Goal: Task Accomplishment & Management: Use online tool/utility

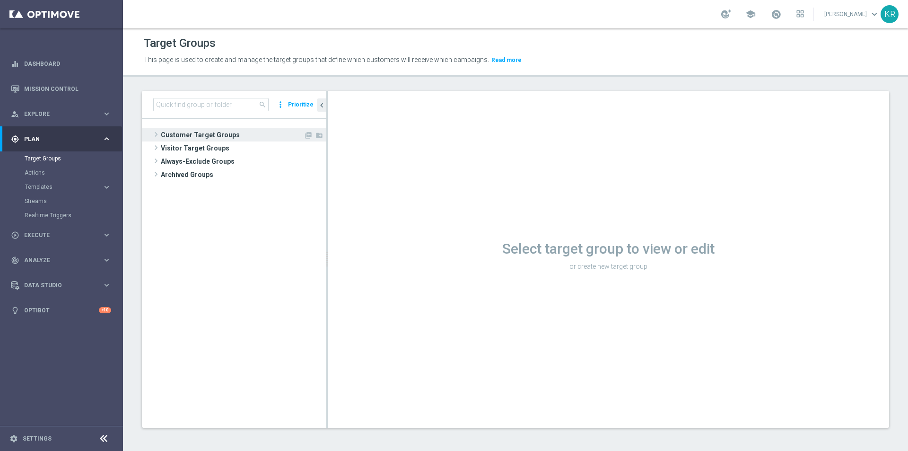
click at [206, 132] on span "Customer Target Groups" at bounding box center [232, 134] width 143 height 13
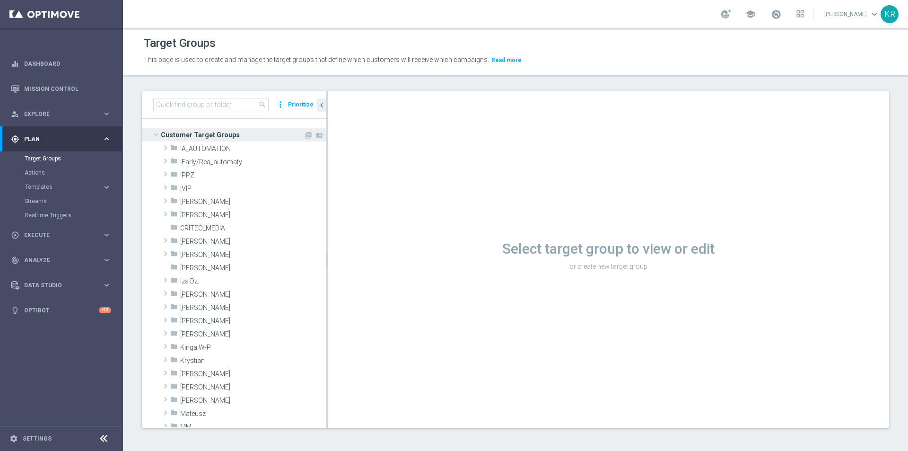
click at [206, 132] on span "Customer Target Groups" at bounding box center [232, 134] width 143 height 13
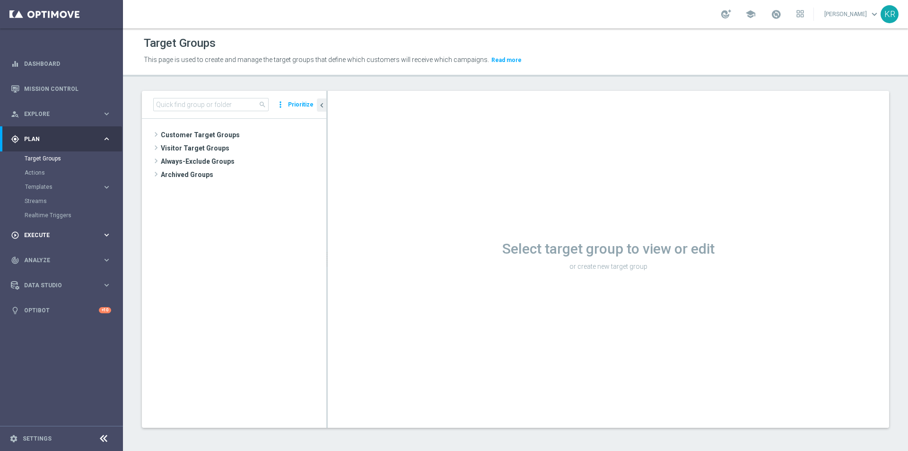
click at [31, 235] on span "Execute" at bounding box center [63, 235] width 78 height 6
click at [63, 187] on link "Campaign Builder" at bounding box center [62, 184] width 74 height 8
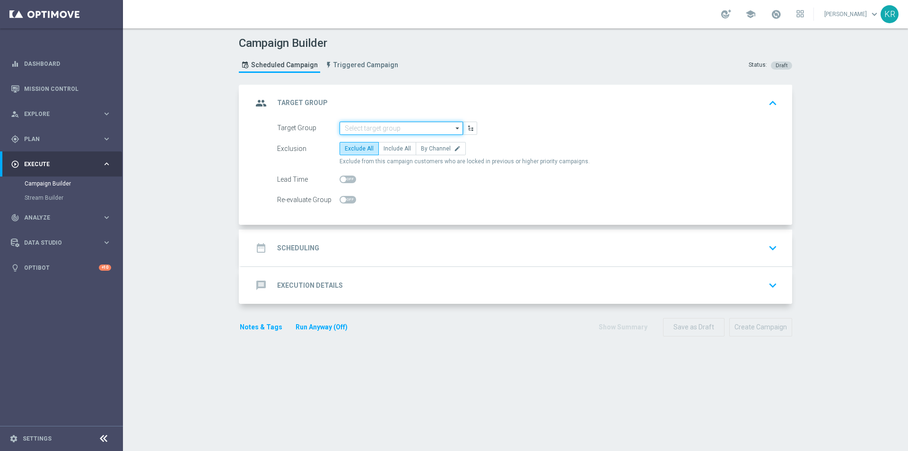
click at [348, 126] on input at bounding box center [400, 128] width 123 height 13
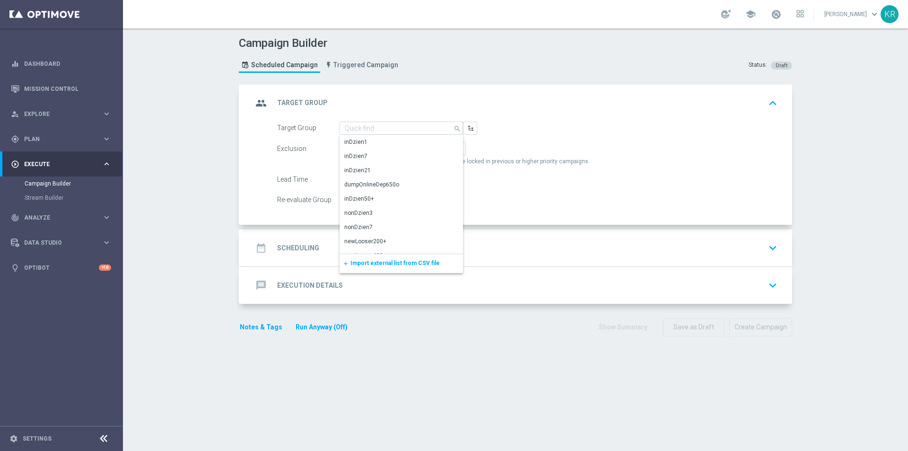
click at [381, 263] on span "Import external list from CSV file" at bounding box center [394, 263] width 89 height 7
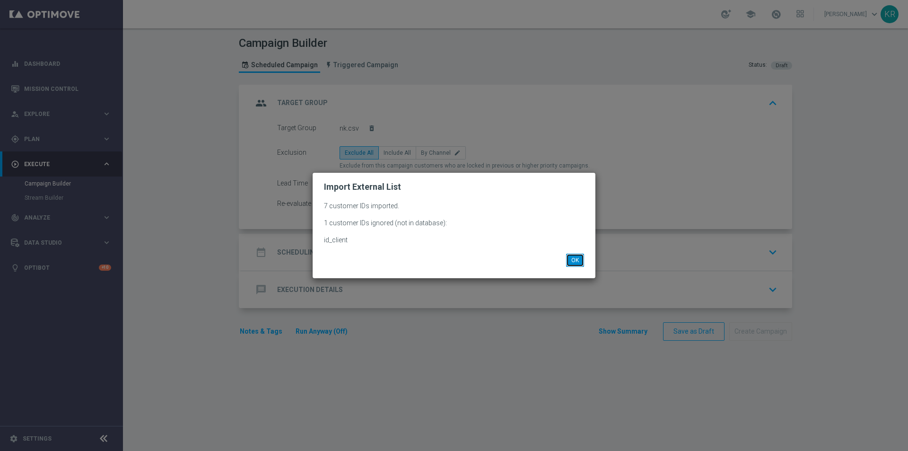
click at [566, 262] on button "OK" at bounding box center [575, 259] width 18 height 13
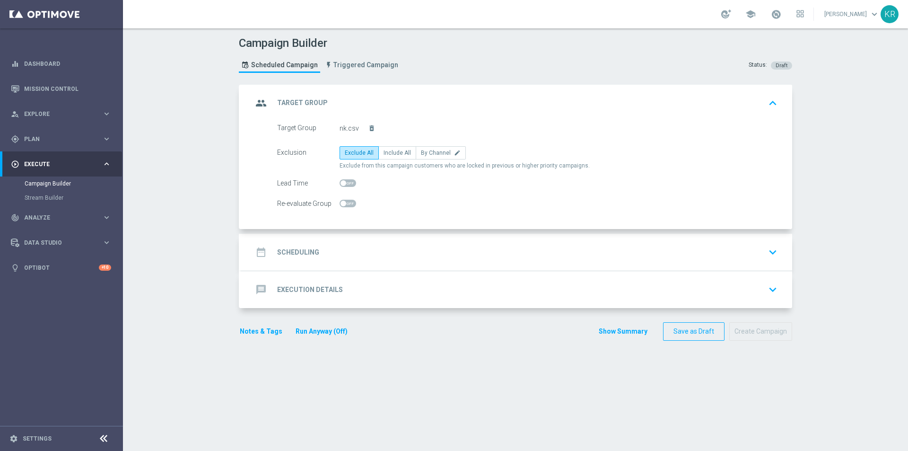
click at [318, 257] on div "date_range Scheduling keyboard_arrow_down" at bounding box center [516, 252] width 528 height 18
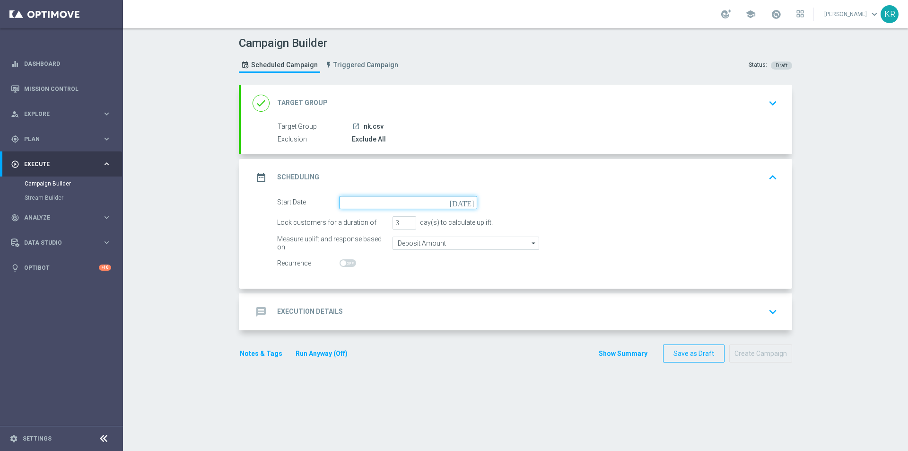
click at [344, 199] on input at bounding box center [408, 202] width 138 height 13
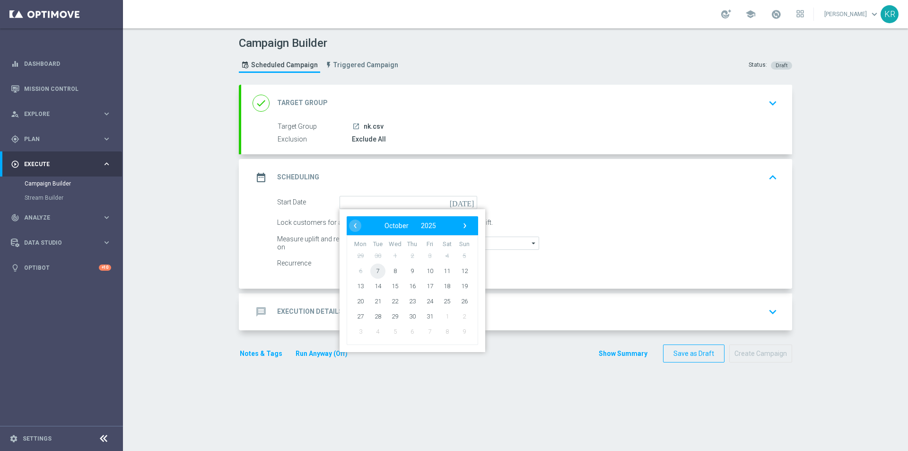
click at [376, 273] on span "7" at bounding box center [377, 270] width 15 height 15
type input "[DATE]"
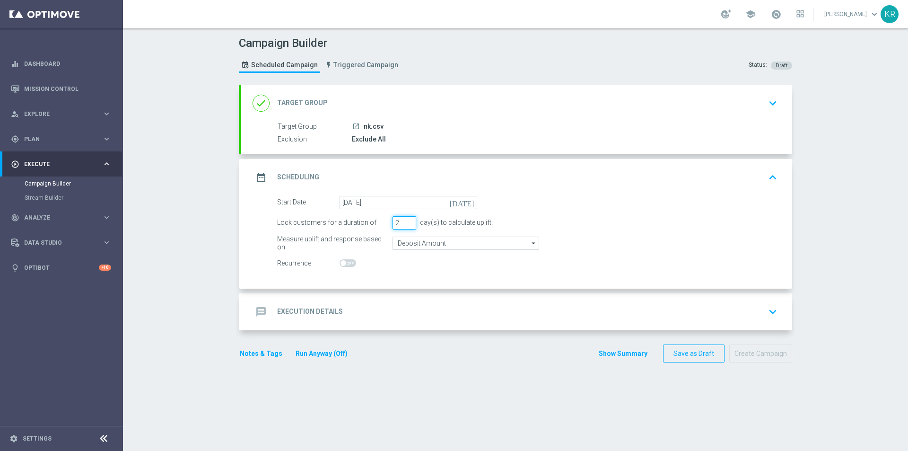
click at [407, 226] on input "2" at bounding box center [404, 222] width 24 height 13
type input "1"
click at [407, 226] on input "1" at bounding box center [404, 222] width 24 height 13
click at [351, 308] on div "message Execution Details keyboard_arrow_down" at bounding box center [516, 312] width 528 height 18
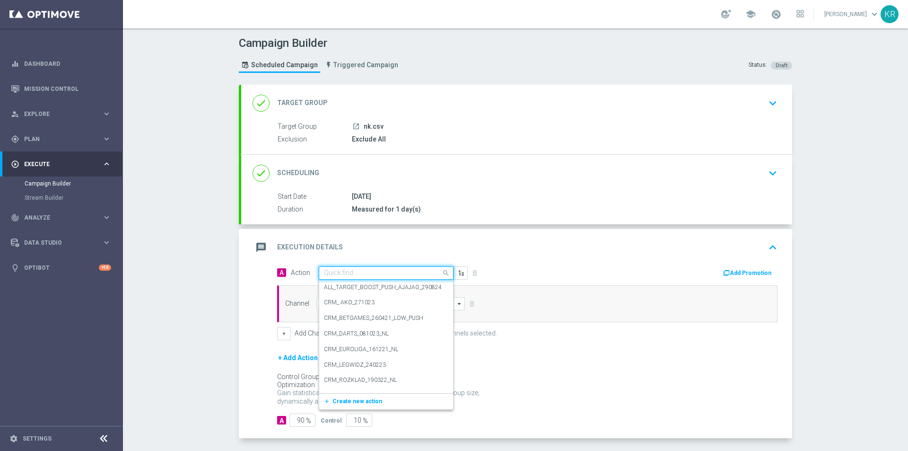
click at [326, 270] on input "text" at bounding box center [376, 273] width 105 height 8
type input "nowy"
click at [351, 292] on label "(LPZ - SMS) nowy klient powitanie_07112024" at bounding box center [380, 289] width 113 height 8
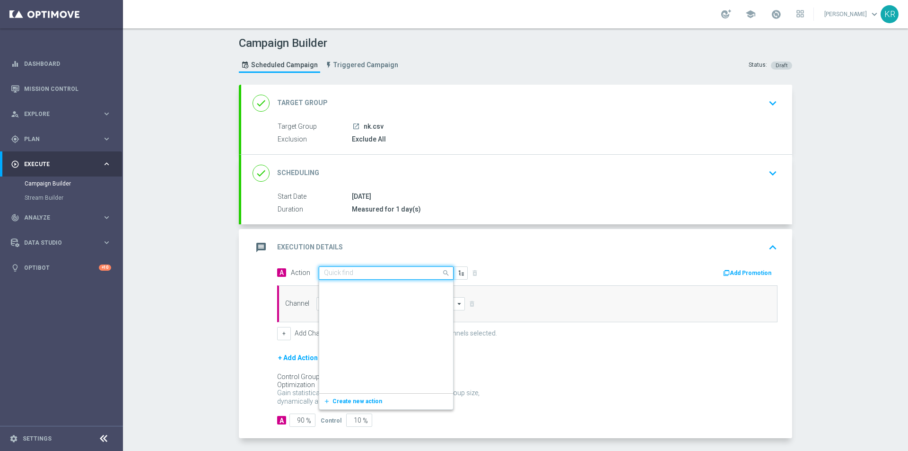
click at [429, 275] on div at bounding box center [386, 273] width 134 height 8
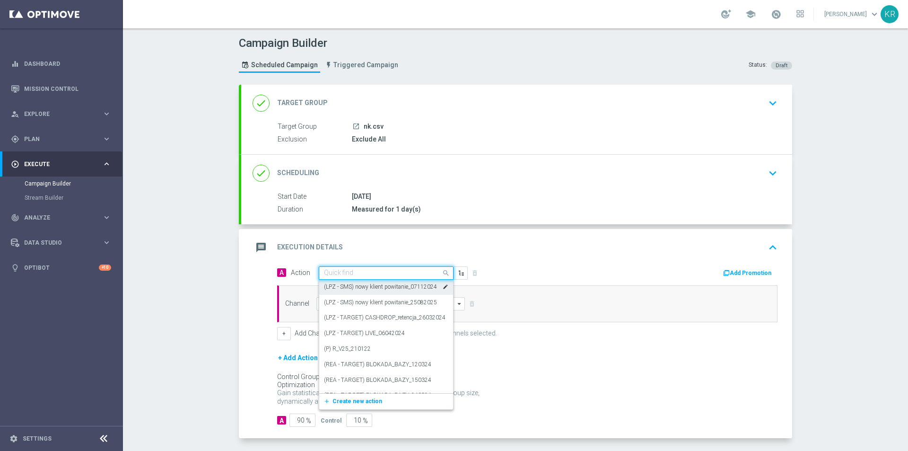
click at [363, 288] on label "(LPZ - SMS) nowy klient powitanie_07112024" at bounding box center [380, 287] width 113 height 8
click at [363, 288] on div "Channel arrow_drop_down Show Selected 0 of 22 Target group only SMS" at bounding box center [527, 303] width 500 height 37
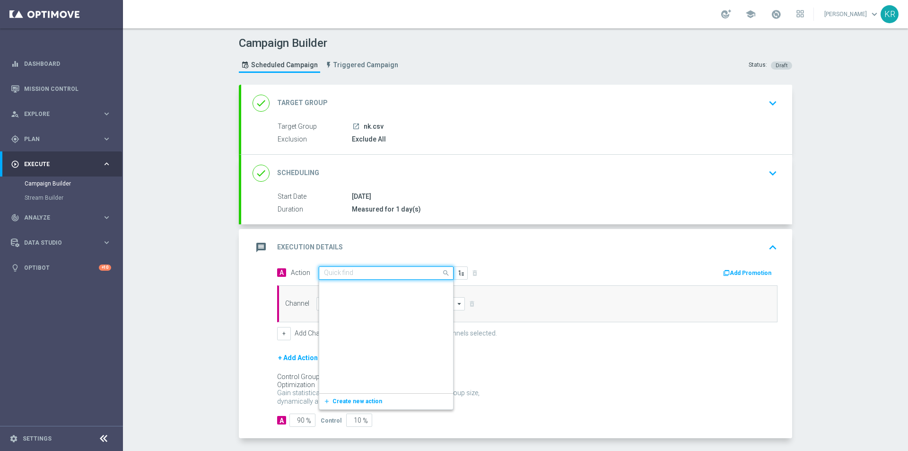
click at [357, 269] on input "text" at bounding box center [376, 273] width 105 height 8
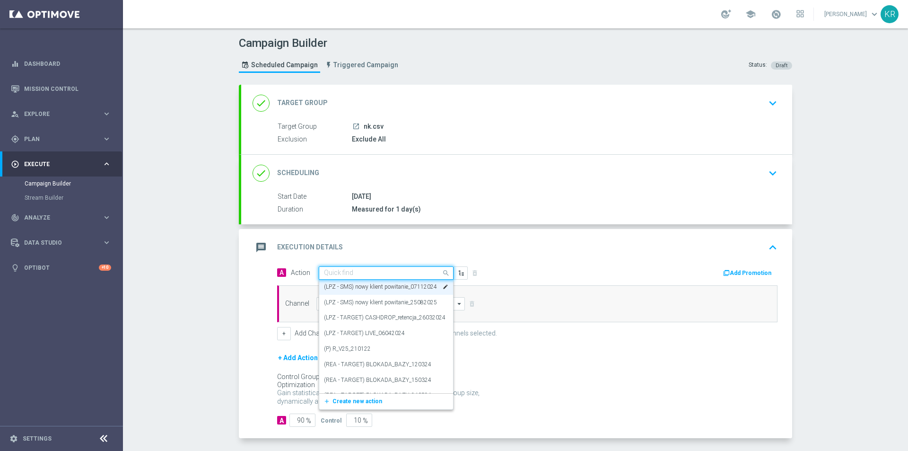
click at [357, 268] on div "Quick find (LPZ - SMS) nowy klient powitanie_07112024" at bounding box center [386, 272] width 135 height 13
click at [551, 244] on div "message Execution Details keyboard_arrow_up" at bounding box center [516, 247] width 528 height 18
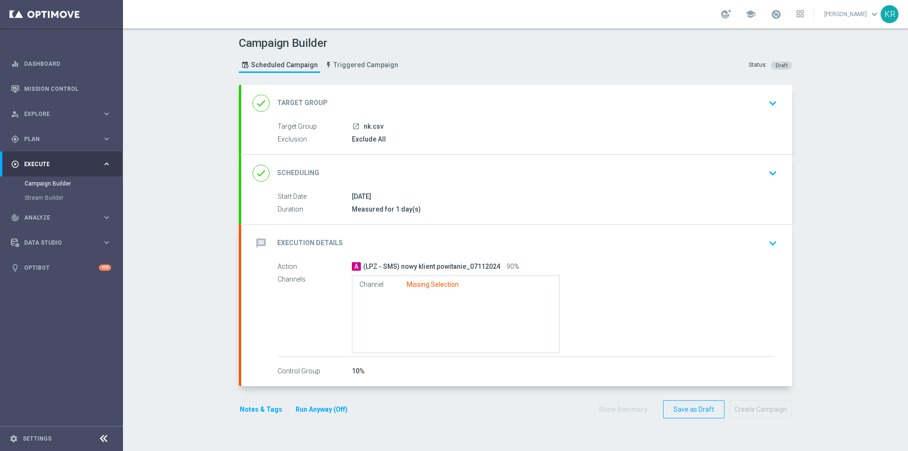
click at [398, 268] on span "(LPZ - SMS) nowy klient powitanie_07112024" at bounding box center [431, 266] width 137 height 9
click at [403, 250] on div "message Execution Details keyboard_arrow_down" at bounding box center [516, 243] width 528 height 18
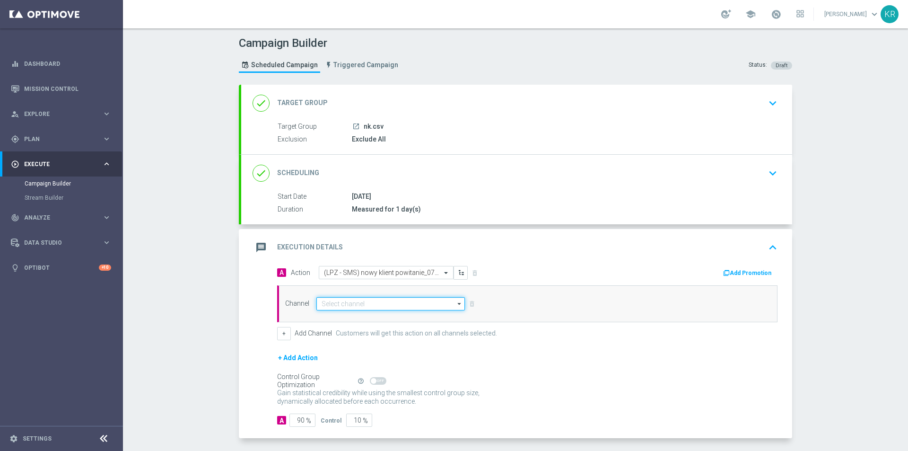
click at [339, 305] on input at bounding box center [390, 303] width 148 height 13
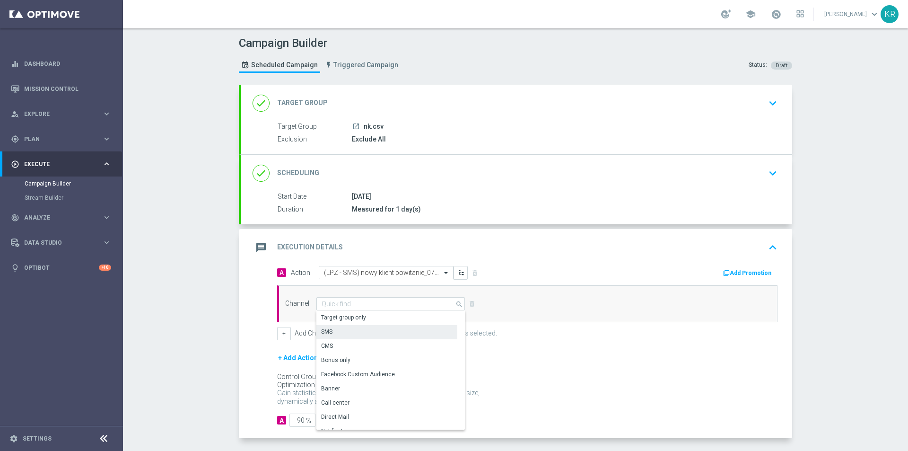
click at [333, 336] on div "SMS" at bounding box center [386, 331] width 141 height 13
type input "SMS"
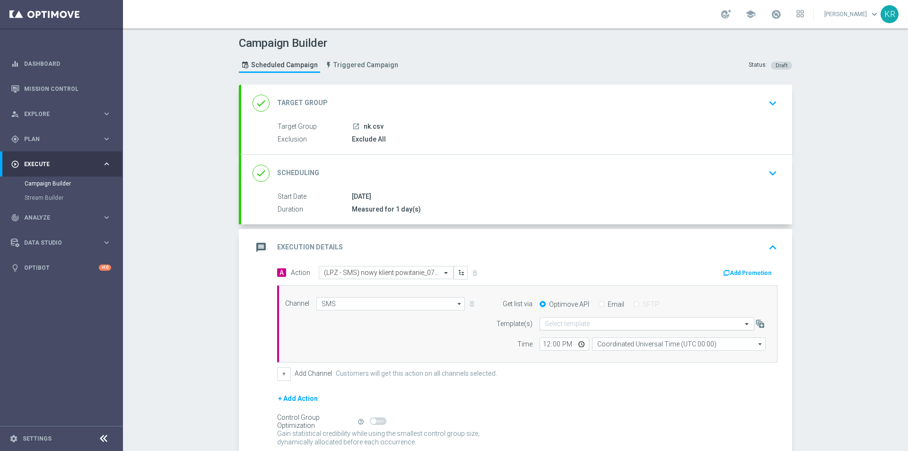
click at [551, 322] on input "text" at bounding box center [637, 324] width 185 height 8
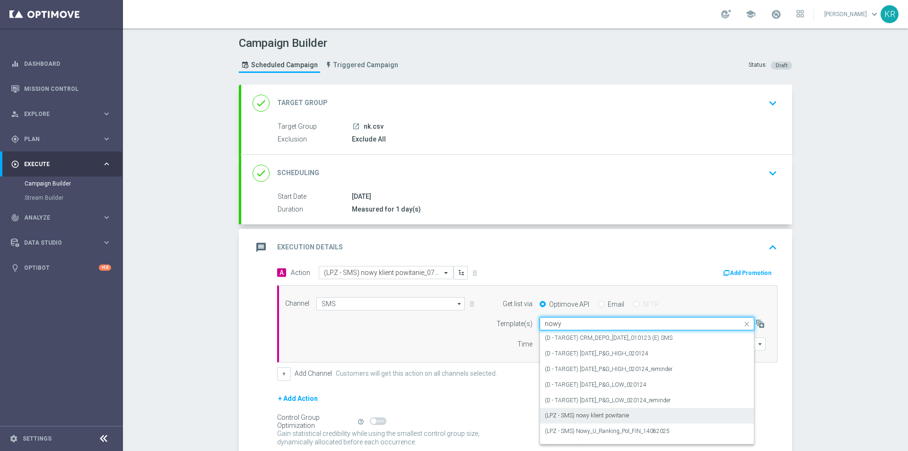
click at [592, 418] on label "(LPZ - SMS) nowy klient powitanie" at bounding box center [587, 415] width 84 height 8
type input "nowy"
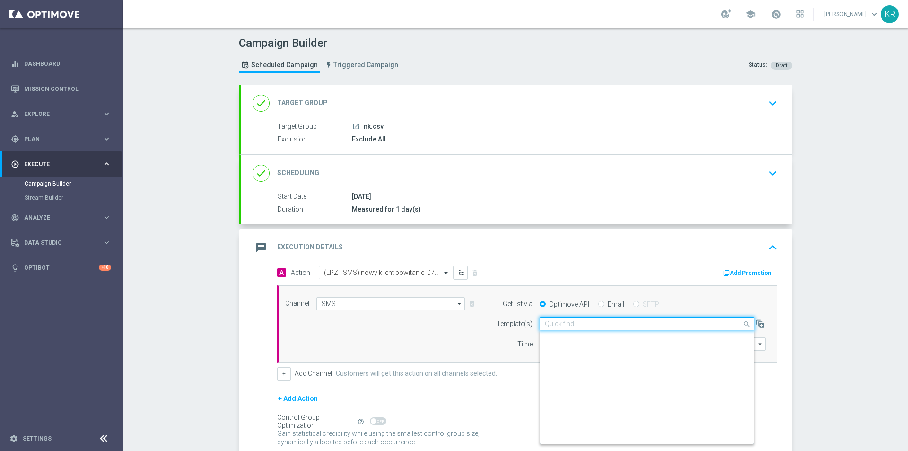
drag, startPoint x: 637, startPoint y: 320, endPoint x: 642, endPoint y: 322, distance: 5.1
click at [637, 320] on div "Quick find (LPZ - SMS) nowy klient powitanie" at bounding box center [641, 324] width 202 height 8
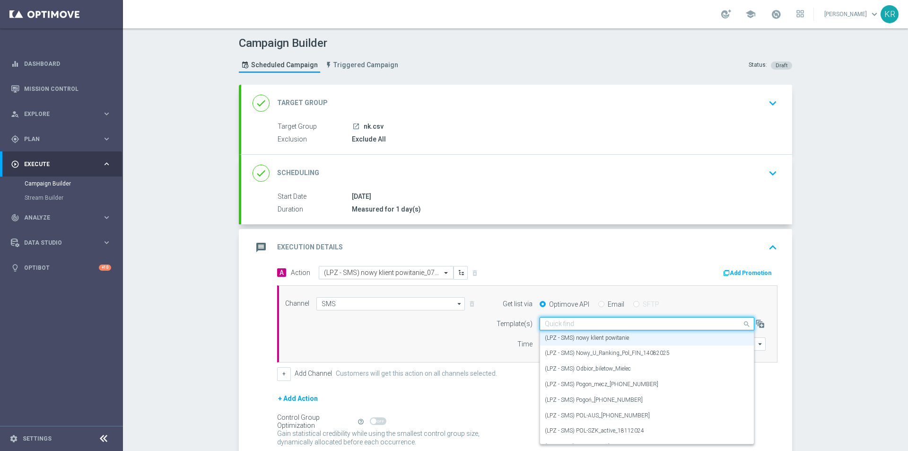
click at [426, 277] on div "Select action (LPZ - SMS) nowy klient powitanie_07112024" at bounding box center [386, 272] width 135 height 13
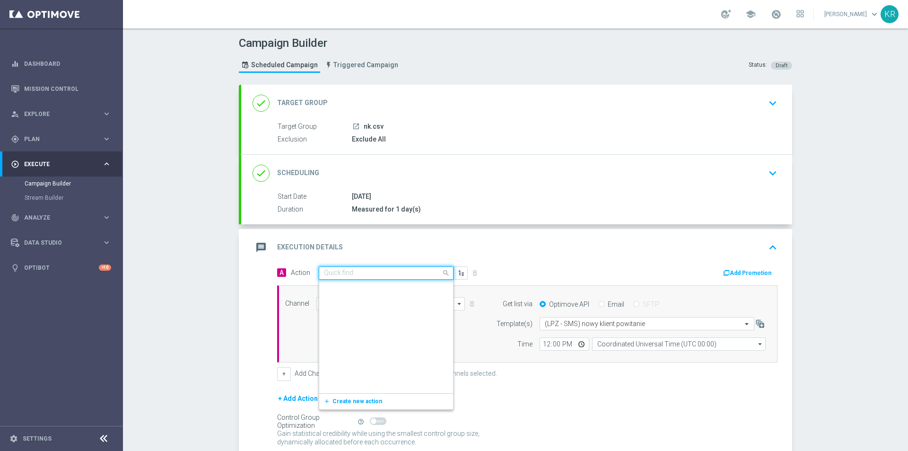
scroll to position [1311, 0]
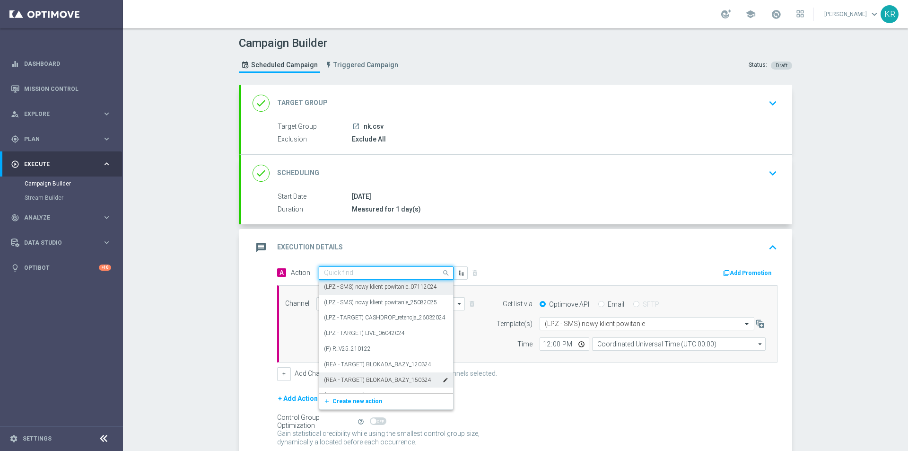
click at [355, 403] on span "Create new action" at bounding box center [357, 401] width 50 height 7
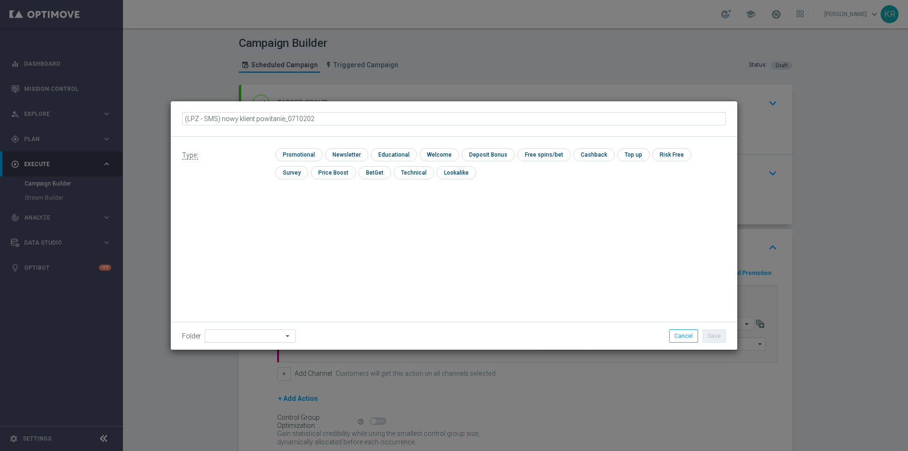
type input "(LPZ - SMS) nowy klient powitanie_07102025"
click at [354, 158] on input "checkbox" at bounding box center [345, 154] width 41 height 13
checkbox input "true"
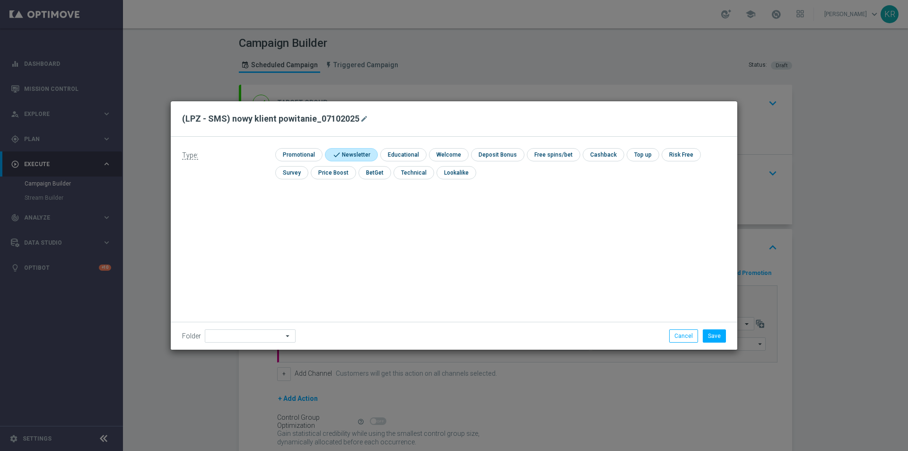
click at [283, 334] on icon "arrow_drop_down" at bounding box center [287, 336] width 9 height 12
click at [222, 246] on div "[PERSON_NAME]" at bounding box center [230, 245] width 43 height 9
type input "[PERSON_NAME]"
click at [716, 338] on button "Save" at bounding box center [714, 335] width 23 height 13
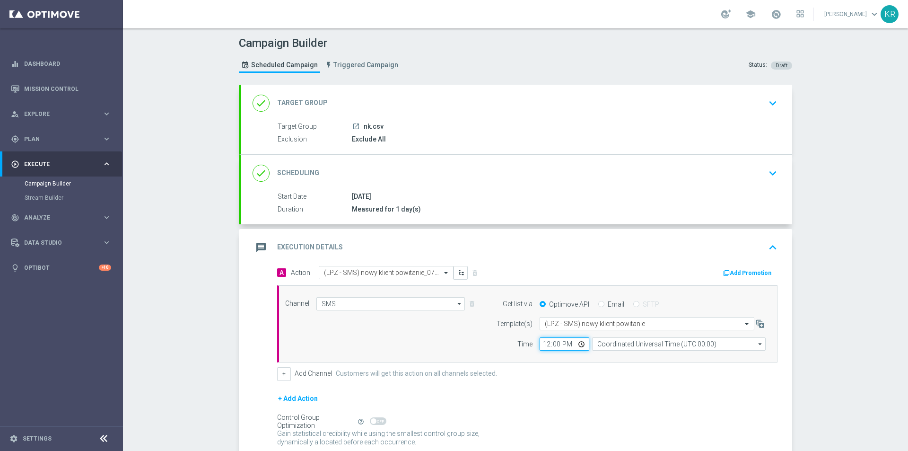
click at [540, 343] on input "12:00" at bounding box center [564, 343] width 50 height 13
type input "12:01"
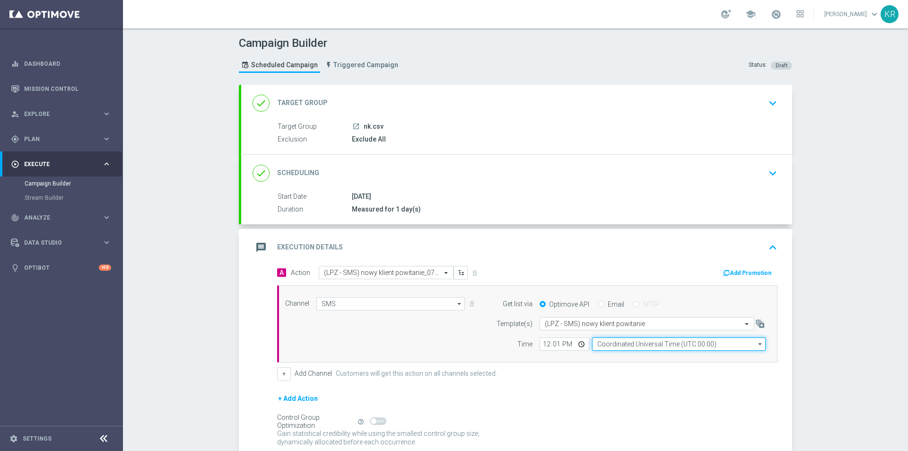
click at [658, 342] on input "Coordinated Universal Time (UTC 00:00)" at bounding box center [679, 343] width 174 height 13
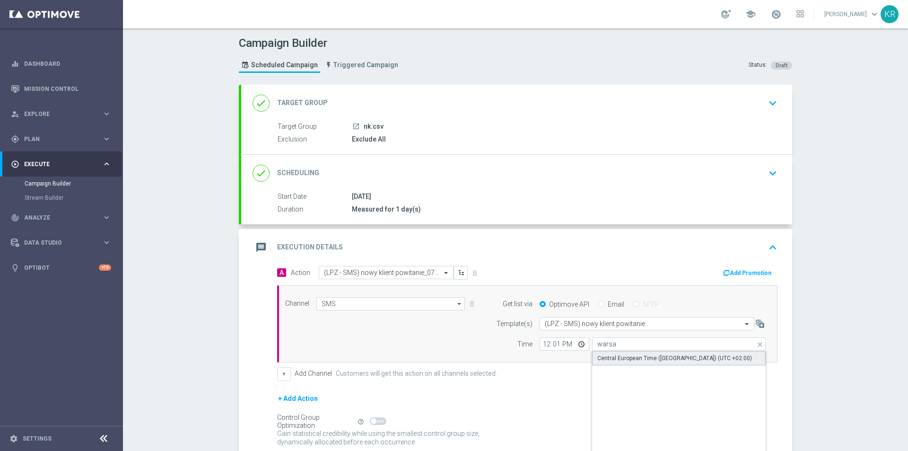
click at [656, 351] on div "Central European Time ([GEOGRAPHIC_DATA]) (UTC +02:00)" at bounding box center [679, 358] width 174 height 14
type input "Central European Time ([GEOGRAPHIC_DATA]) (UTC +02:00)"
click at [595, 375] on div "+ Add Channel Customers will get this action on all channels selected." at bounding box center [527, 373] width 500 height 13
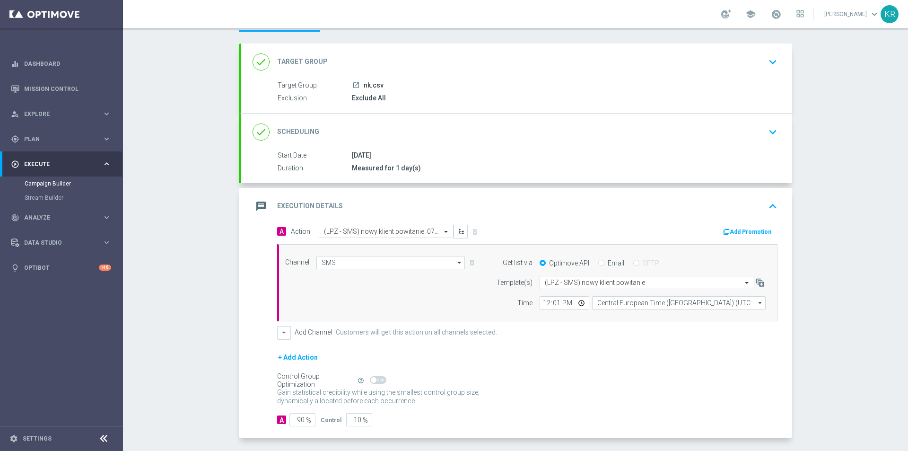
scroll to position [79, 0]
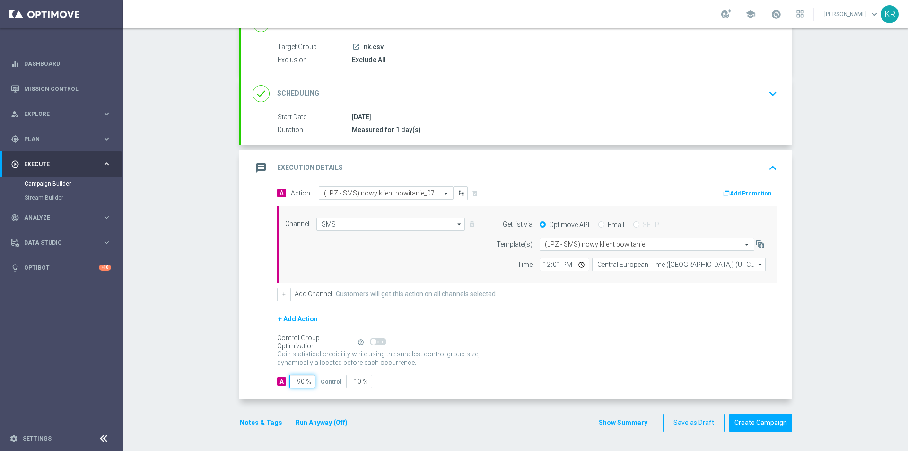
drag, startPoint x: 298, startPoint y: 378, endPoint x: 290, endPoint y: 378, distance: 7.6
click at [290, 378] on input "90" at bounding box center [302, 380] width 26 height 13
type input "10"
type input "90"
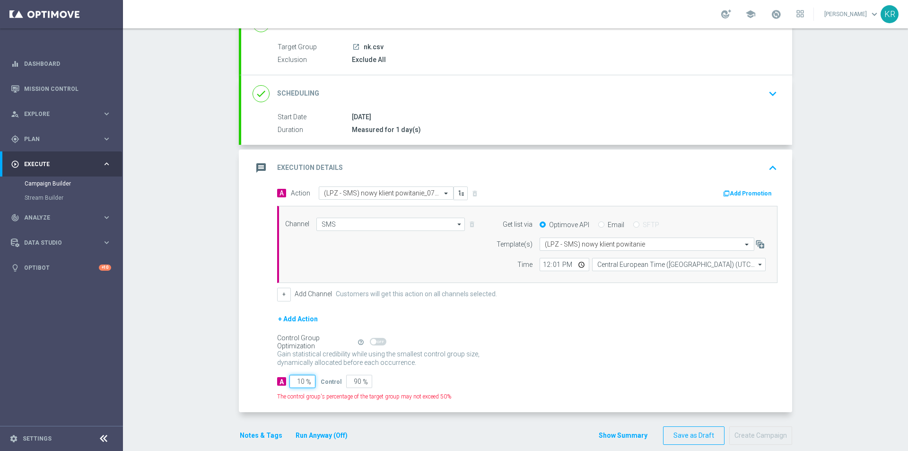
type input "100"
type input "0"
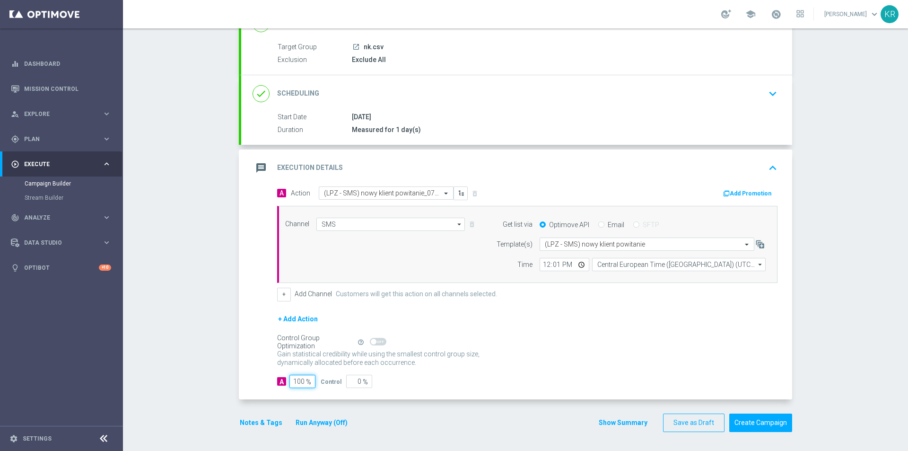
type input "100"
click at [560, 315] on div "+ Add Action" at bounding box center [527, 325] width 500 height 24
click at [755, 425] on button "Create Campaign" at bounding box center [760, 422] width 63 height 18
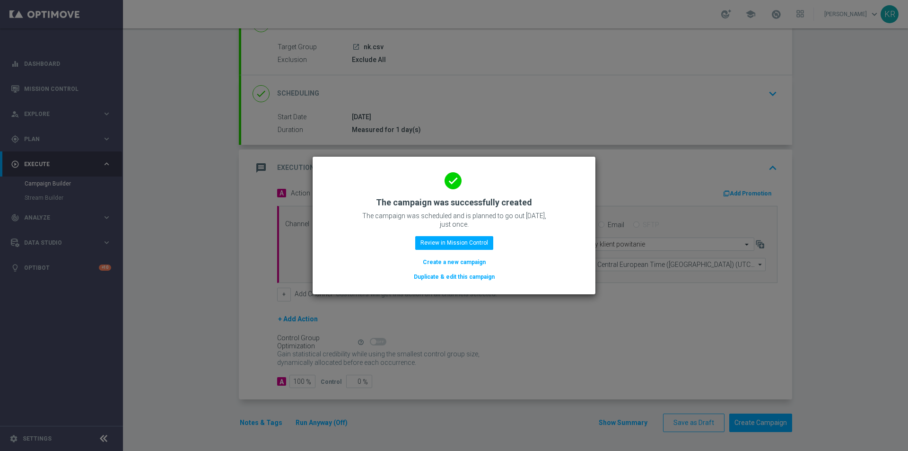
click at [441, 261] on button "Create a new campaign" at bounding box center [454, 262] width 65 height 10
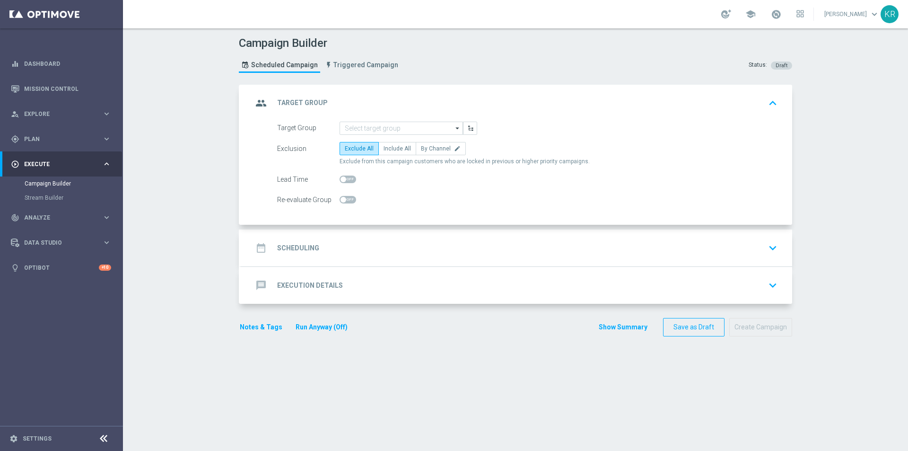
scroll to position [0, 0]
click at [375, 126] on input at bounding box center [400, 128] width 123 height 13
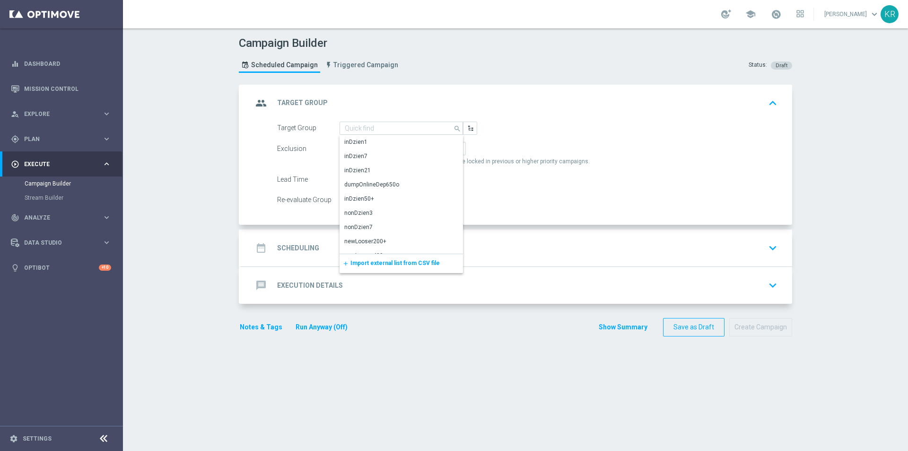
click at [355, 261] on span "Import external list from CSV file" at bounding box center [394, 263] width 89 height 7
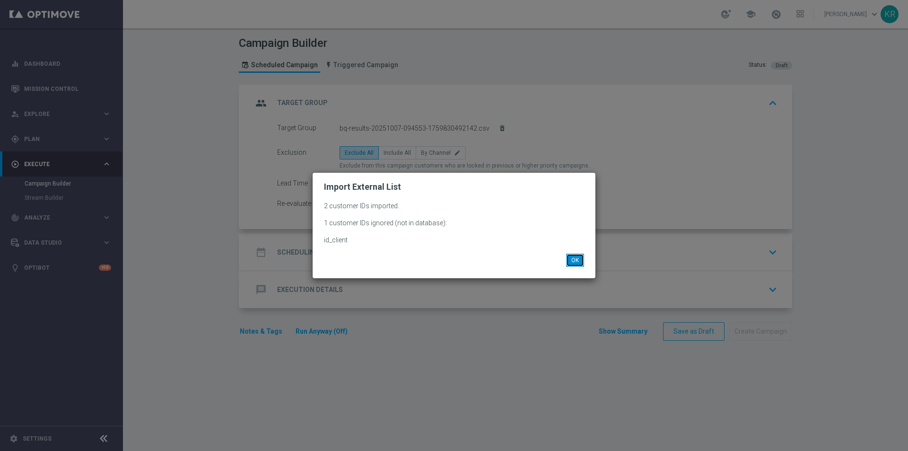
click at [572, 262] on button "OK" at bounding box center [575, 259] width 18 height 13
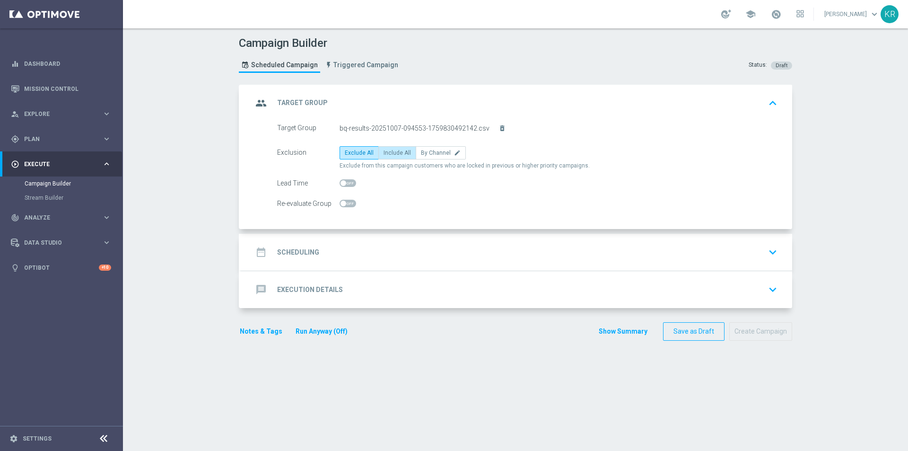
click at [388, 155] on span "Include All" at bounding box center [396, 152] width 27 height 7
click at [388, 155] on input "Include All" at bounding box center [386, 154] width 6 height 6
radio input "true"
click at [375, 247] on div "date_range Scheduling keyboard_arrow_down" at bounding box center [516, 252] width 528 height 18
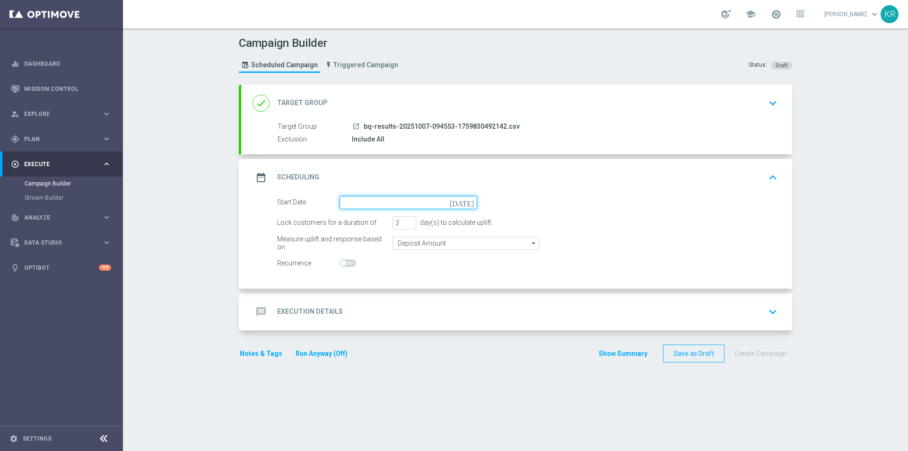
click at [354, 206] on input at bounding box center [408, 202] width 138 height 13
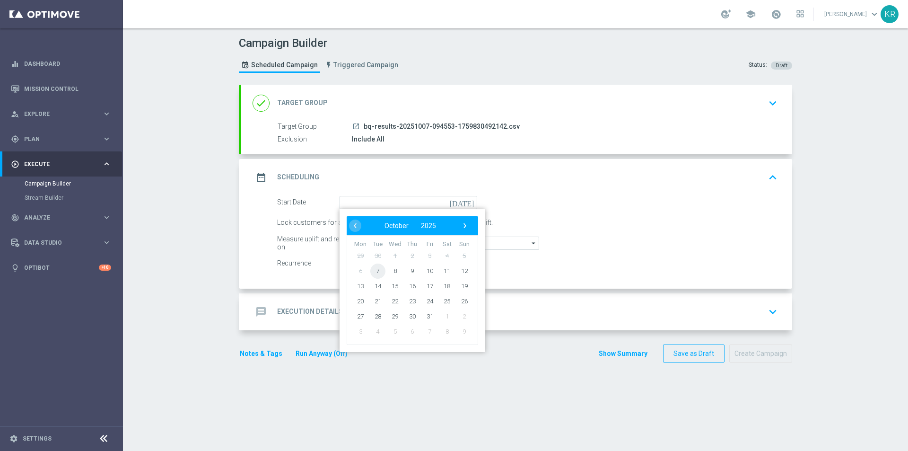
click at [376, 270] on span "7" at bounding box center [377, 270] width 15 height 15
type input "[DATE]"
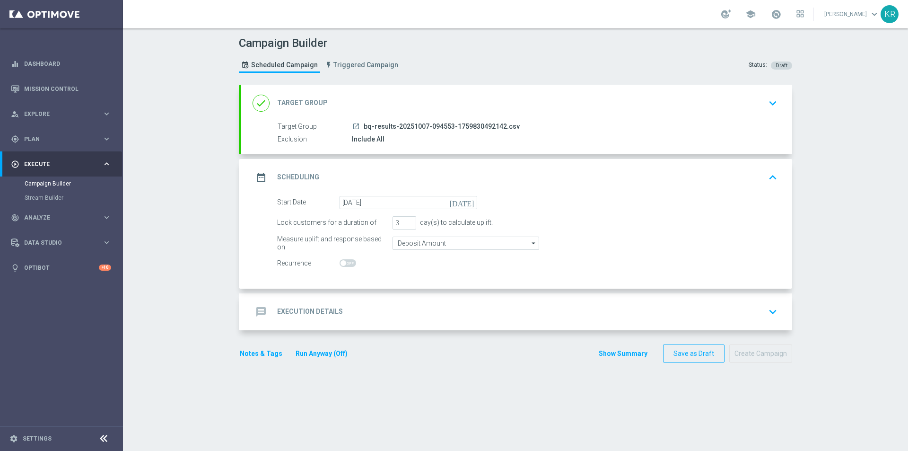
click at [351, 303] on div "message Execution Details keyboard_arrow_down" at bounding box center [516, 312] width 528 height 18
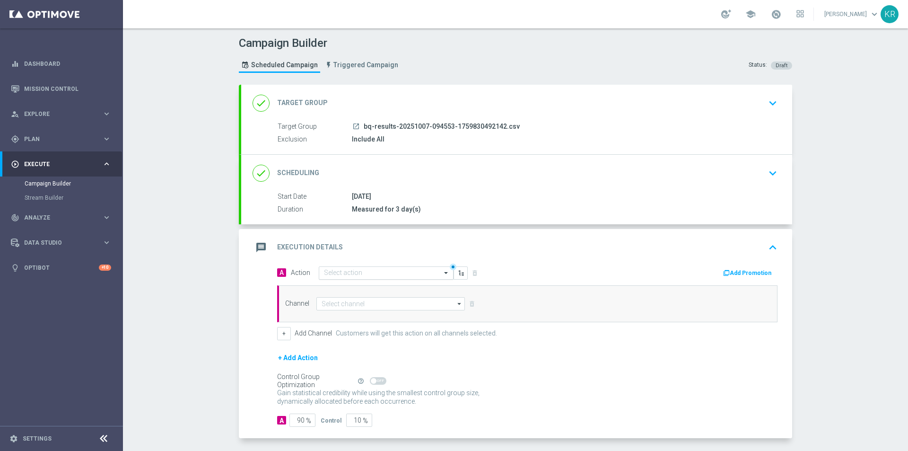
click at [339, 275] on input "text" at bounding box center [376, 273] width 105 height 8
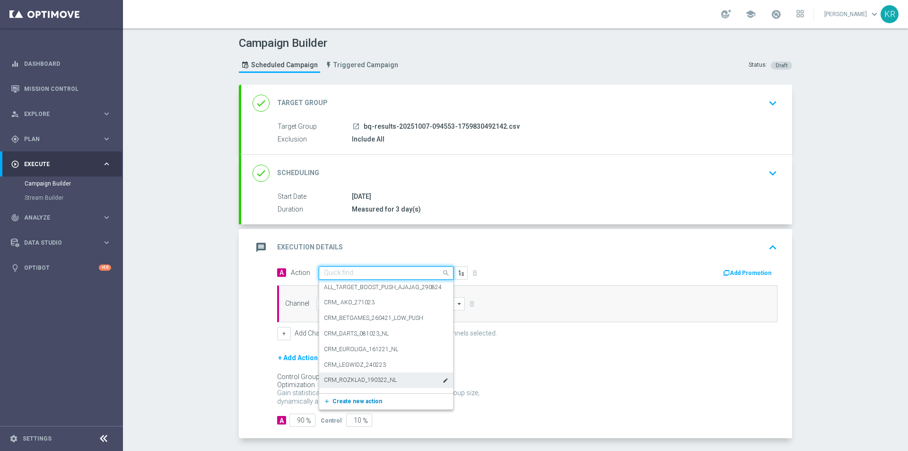
click at [372, 400] on span "Create new action" at bounding box center [357, 401] width 50 height 7
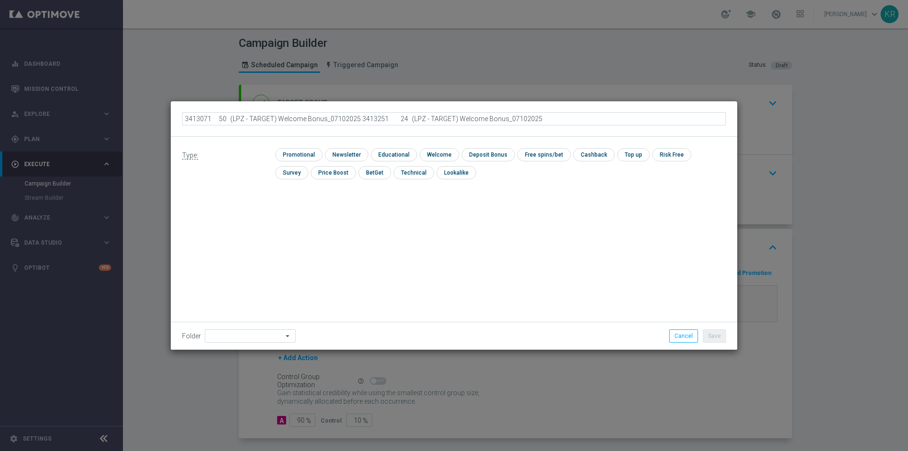
drag, startPoint x: 405, startPoint y: 122, endPoint x: 0, endPoint y: 163, distance: 407.3
click at [0, 163] on modal-container "3413071 50 (LPZ - TARGET) Welcome Bonus_07102025 3413251 24 (LPZ - TARGET) Welc…" at bounding box center [454, 225] width 908 height 451
type input "(LPZ - TARGET) Welcome Bonus_07102025"
click at [356, 153] on input "checkbox" at bounding box center [345, 154] width 41 height 13
checkbox input "true"
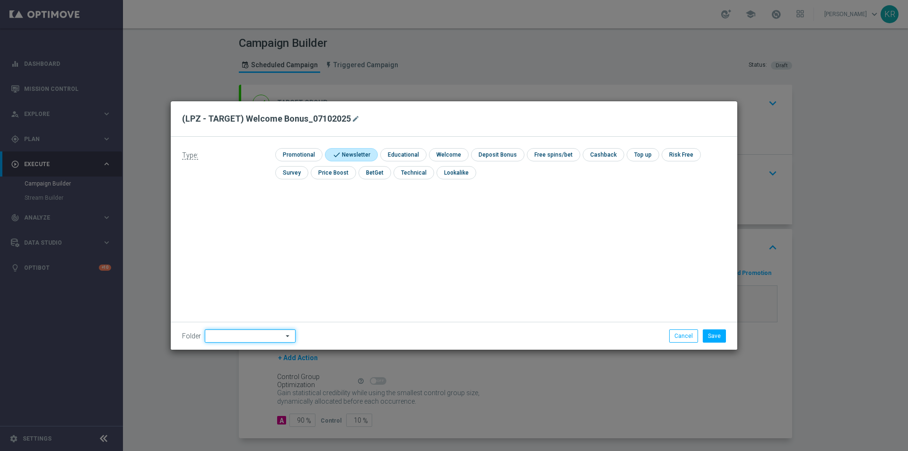
click at [266, 339] on input at bounding box center [250, 335] width 91 height 13
click at [237, 241] on div "[PERSON_NAME]" at bounding box center [248, 245] width 87 height 13
type input "[PERSON_NAME]"
click at [711, 340] on button "Save" at bounding box center [714, 335] width 23 height 13
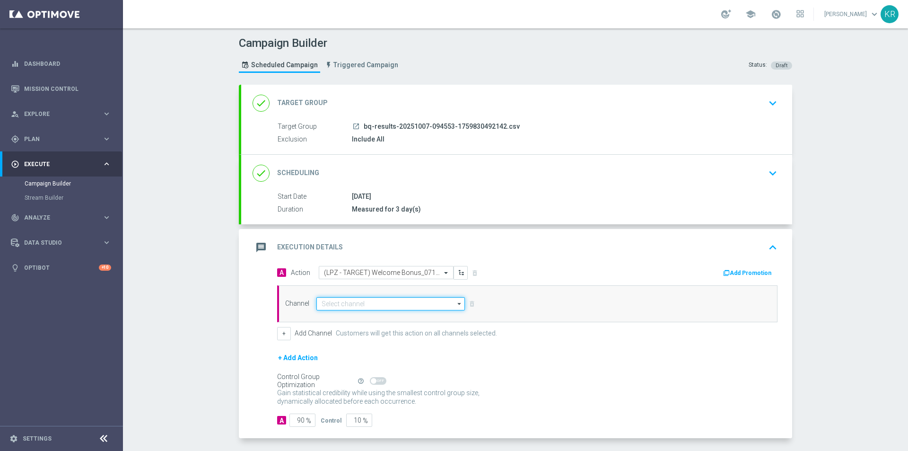
click at [433, 301] on input at bounding box center [390, 303] width 148 height 13
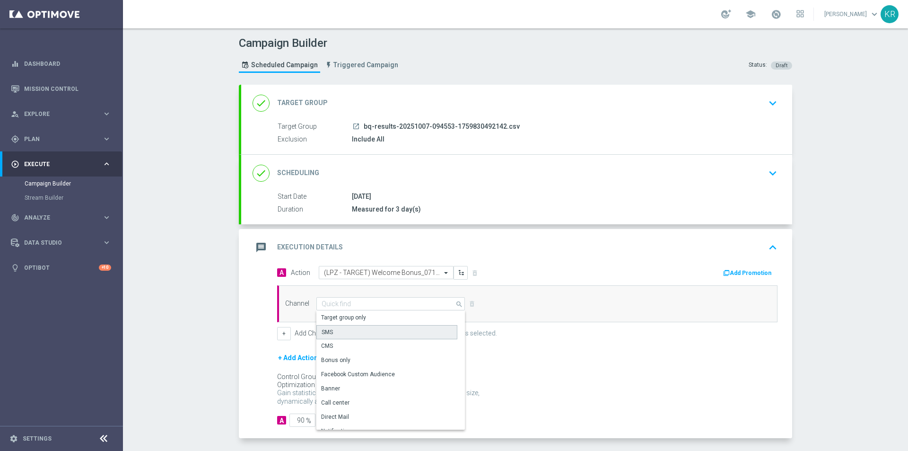
click at [382, 334] on div "SMS" at bounding box center [386, 332] width 141 height 14
type input "SMS"
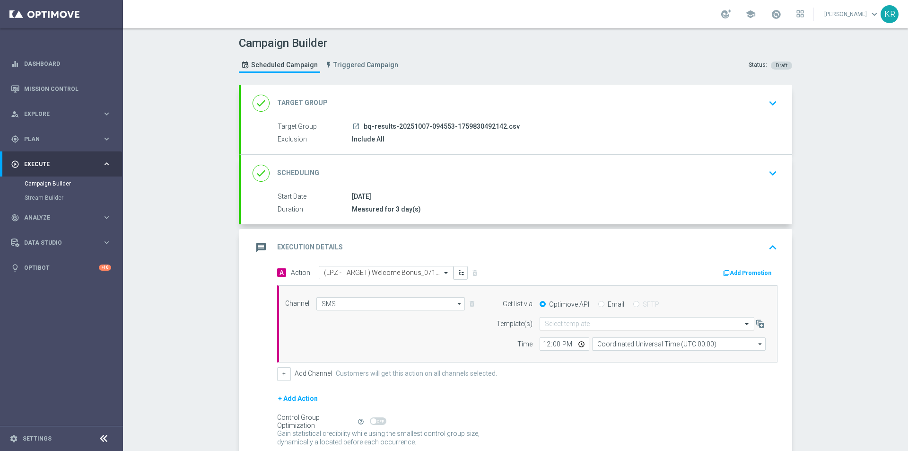
click at [575, 325] on input "text" at bounding box center [637, 324] width 185 height 8
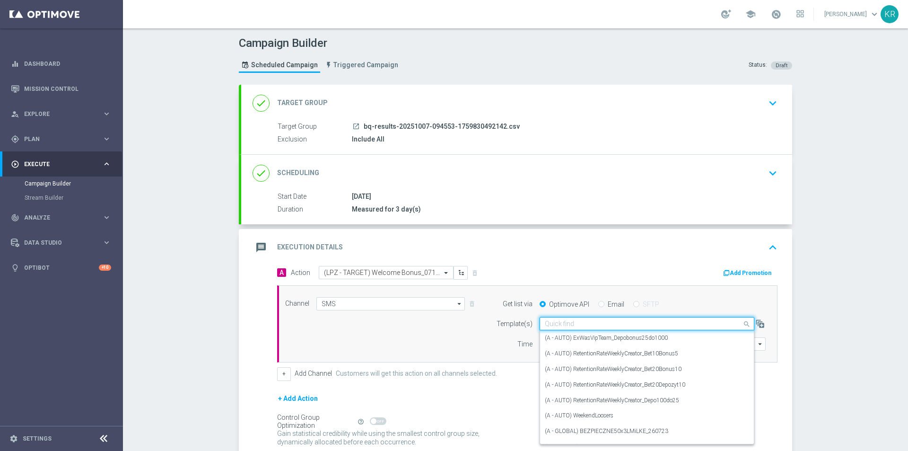
paste input "(LPZ - TARGET) Welcome Bonus_07102025"
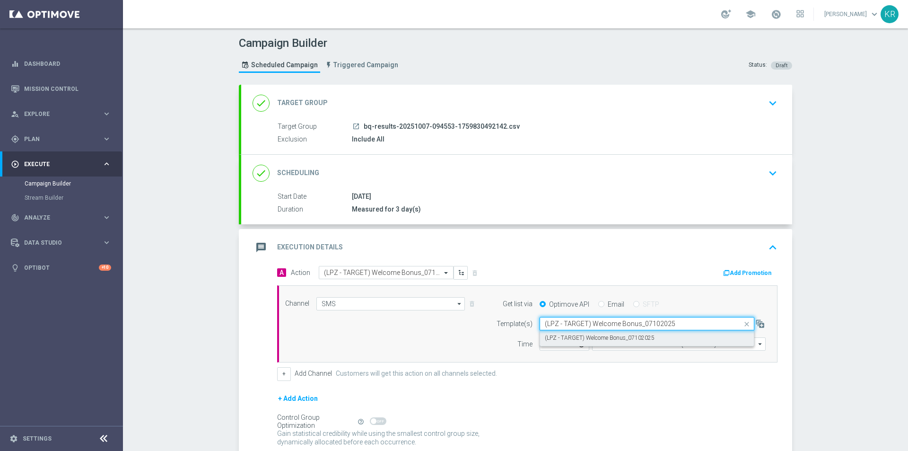
click at [582, 339] on label "(LPZ - TARGET) Welcome Bonus_07102025" at bounding box center [600, 338] width 110 height 8
type input "(LPZ - TARGET) Welcome Bonus_07102025"
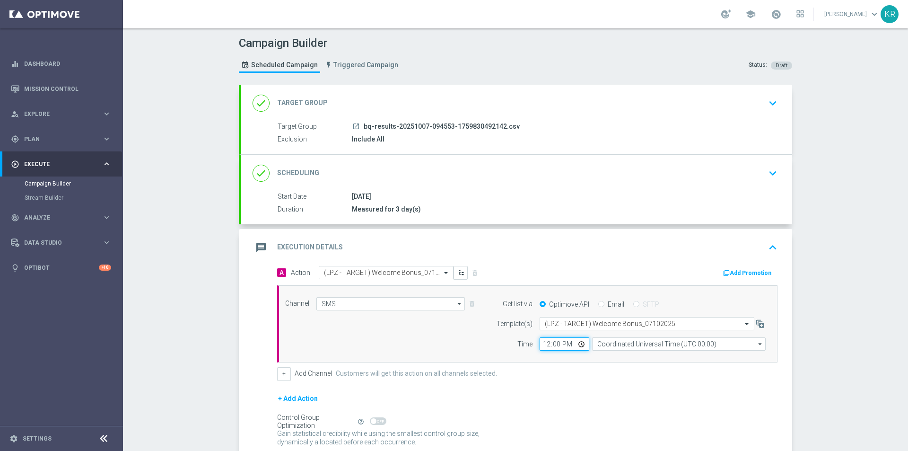
click at [542, 344] on input "12:00" at bounding box center [564, 343] width 50 height 13
type input "12:07"
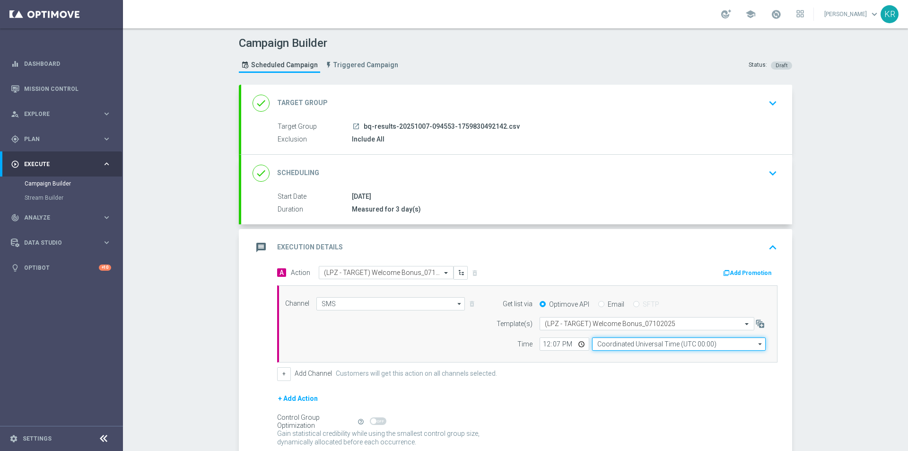
click at [620, 344] on input "Coordinated Universal Time (UTC 00:00)" at bounding box center [679, 343] width 174 height 13
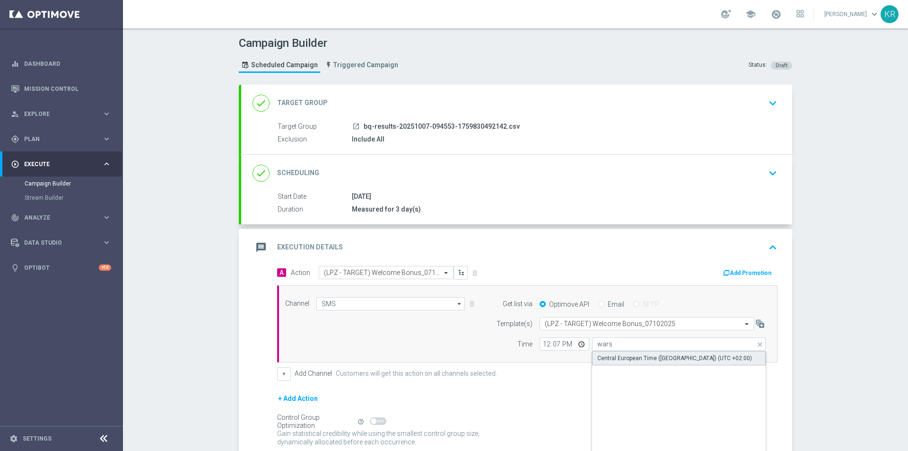
click at [623, 355] on div "Central European Time ([GEOGRAPHIC_DATA]) (UTC +02:00)" at bounding box center [674, 358] width 155 height 9
type input "Central European Time ([GEOGRAPHIC_DATA]) (UTC +02:00)"
click at [586, 386] on form "A Action Select action (LPZ - TARGET) Welcome Bonus_07102025 delete_forever Add…" at bounding box center [527, 366] width 500 height 201
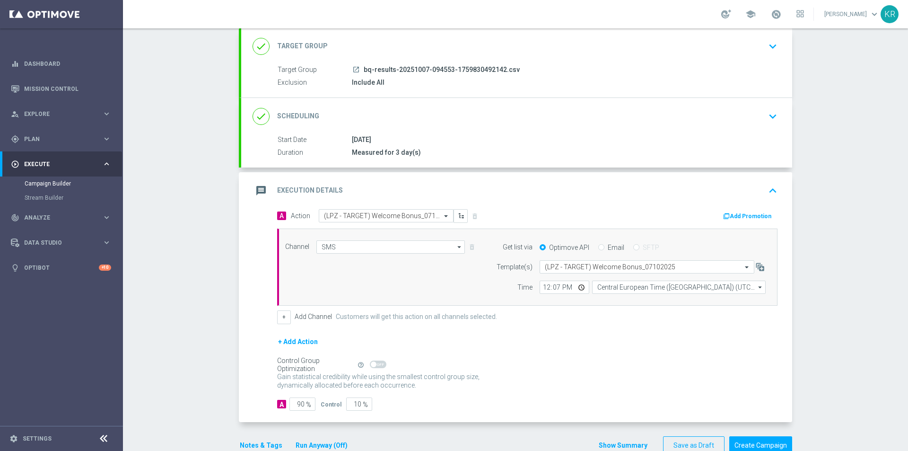
scroll to position [79, 0]
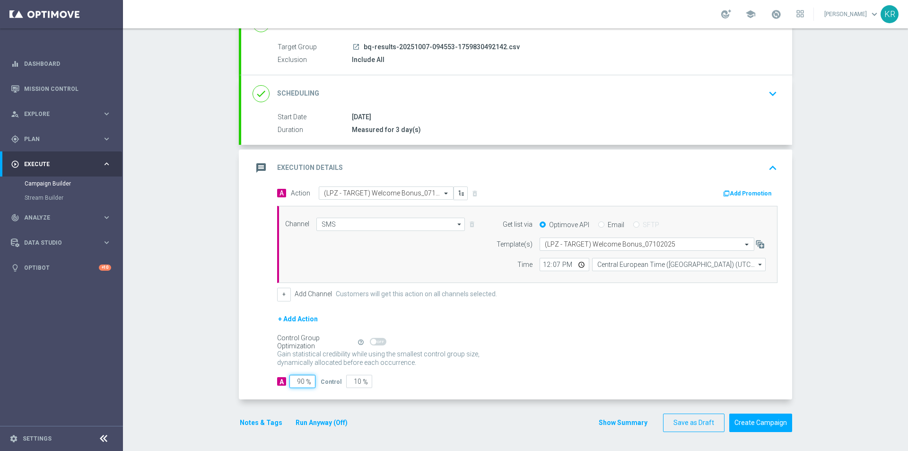
click at [295, 383] on input "90" at bounding box center [302, 380] width 26 height 13
type input "10"
type input "90"
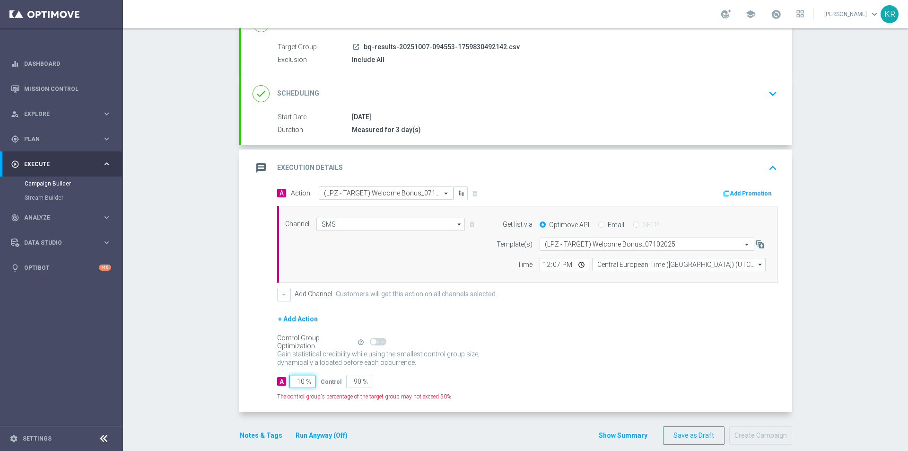
type input "100"
type input "0"
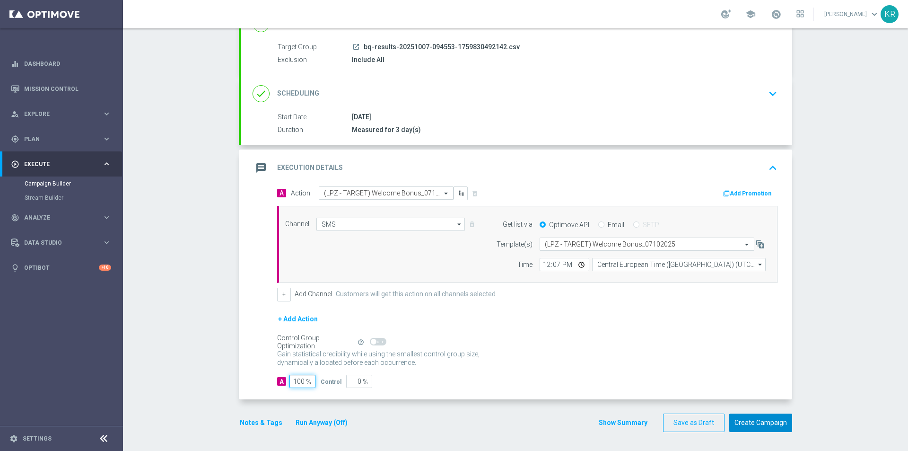
type input "100"
click at [756, 424] on button "Create Campaign" at bounding box center [760, 422] width 63 height 18
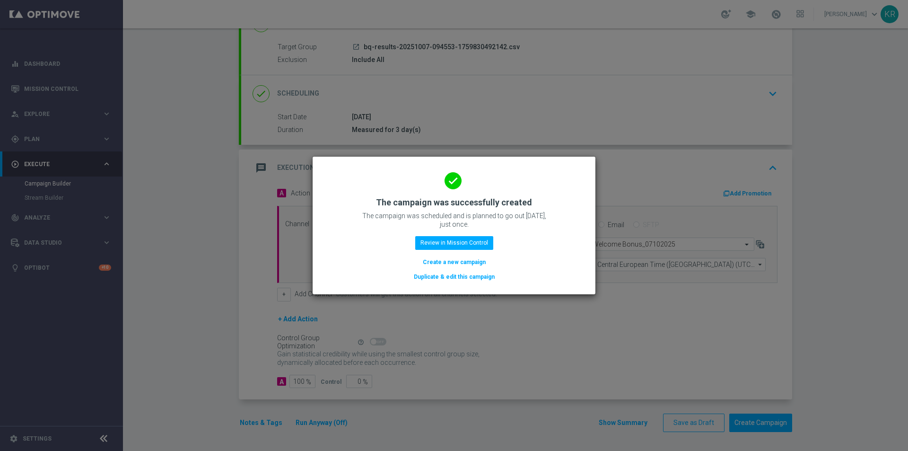
click at [479, 261] on button "Create a new campaign" at bounding box center [454, 262] width 65 height 10
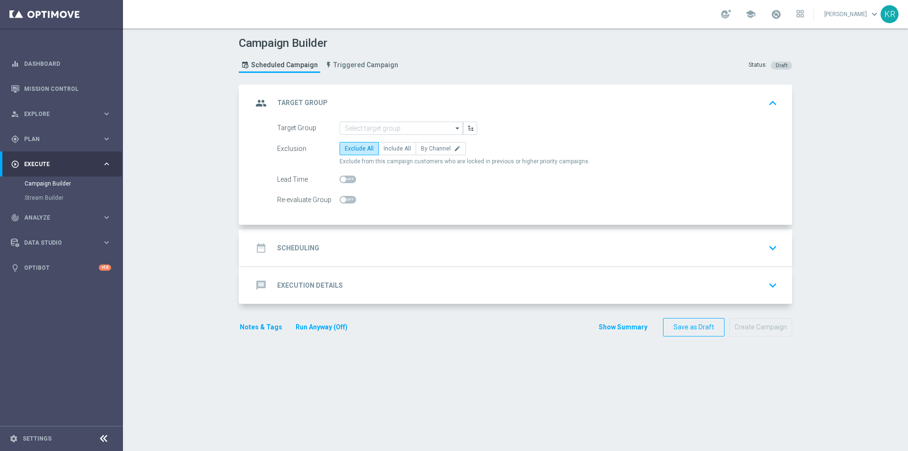
scroll to position [0, 0]
